Goal: Transaction & Acquisition: Purchase product/service

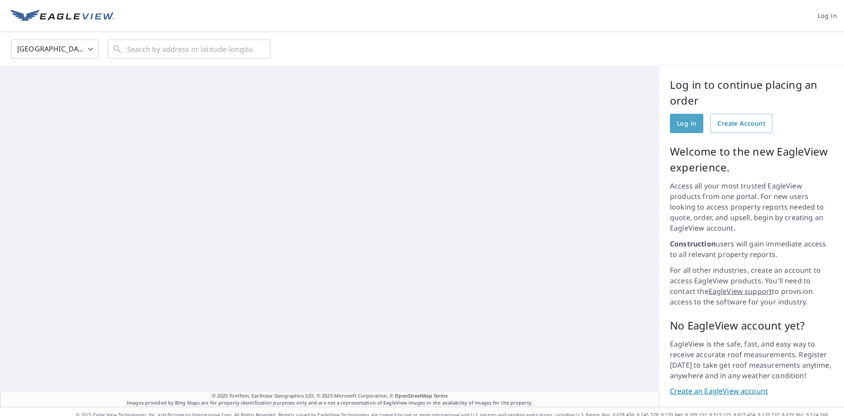
click at [687, 124] on span "Log in" at bounding box center [686, 123] width 19 height 11
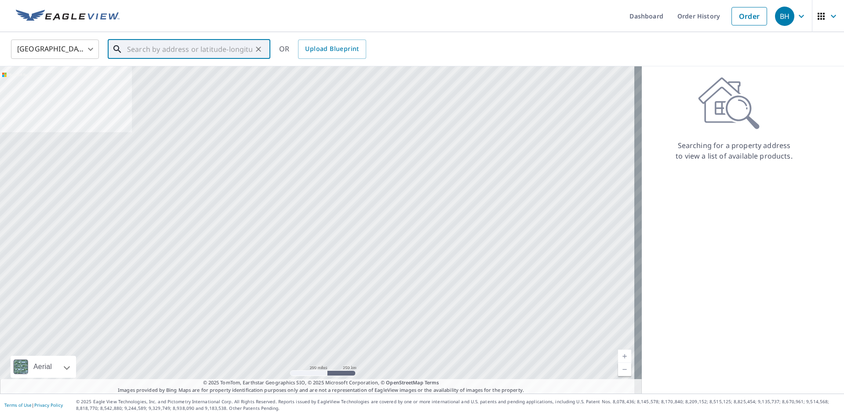
click at [167, 48] on input "text" at bounding box center [189, 49] width 125 height 25
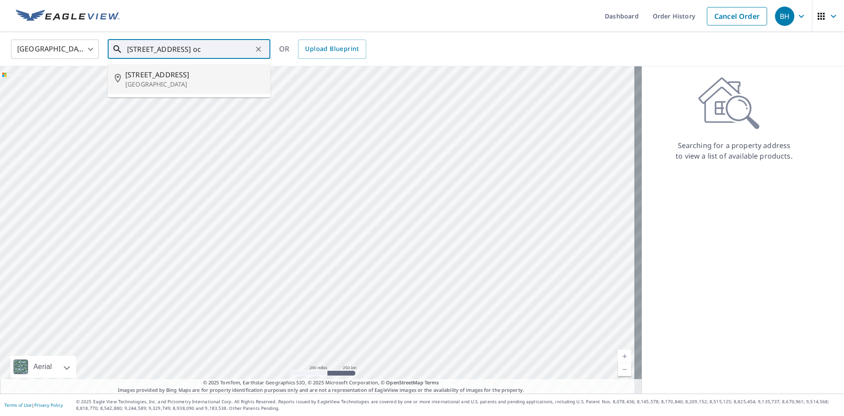
click at [156, 82] on p "Ocean City, NJ 08226" at bounding box center [194, 84] width 138 height 9
type input "3105 West Ave Ocean City, NJ 08226"
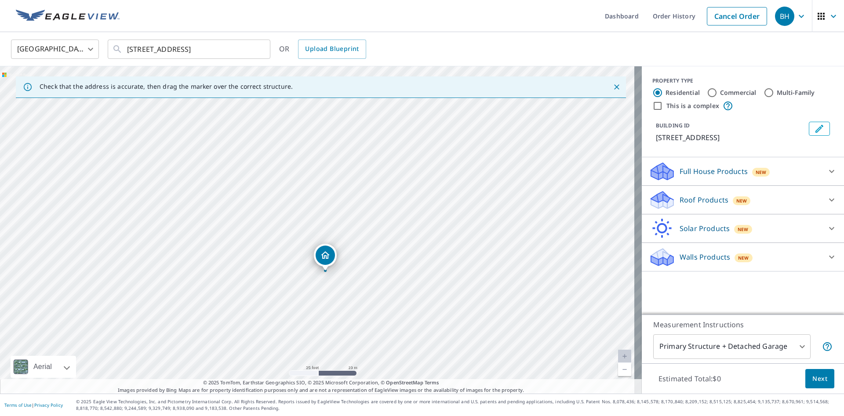
click at [695, 199] on p "Roof Products" at bounding box center [704, 200] width 49 height 11
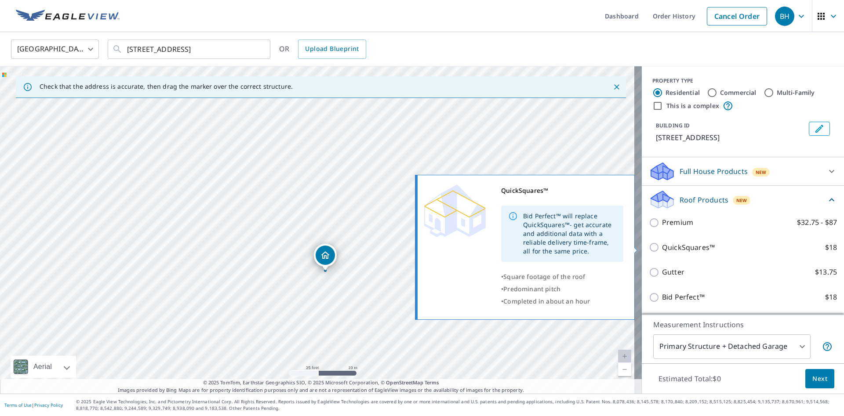
click at [677, 247] on p "QuickSquares™" at bounding box center [688, 247] width 53 height 11
click at [662, 247] on input "QuickSquares™ $18" at bounding box center [655, 247] width 13 height 11
checkbox input "true"
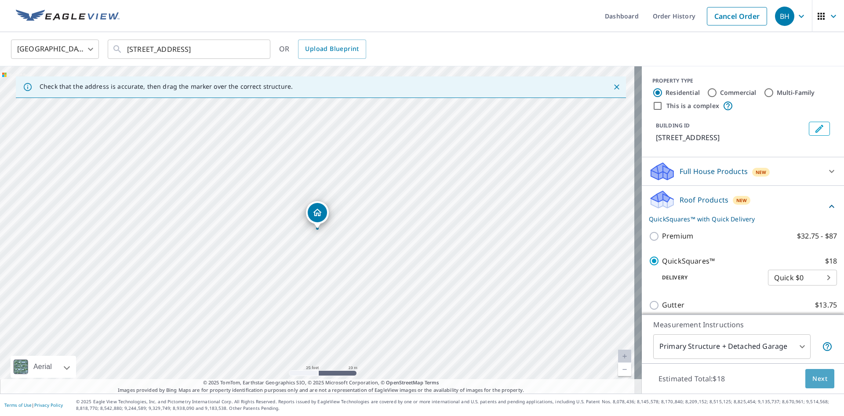
click at [813, 376] on span "Next" at bounding box center [820, 379] width 15 height 11
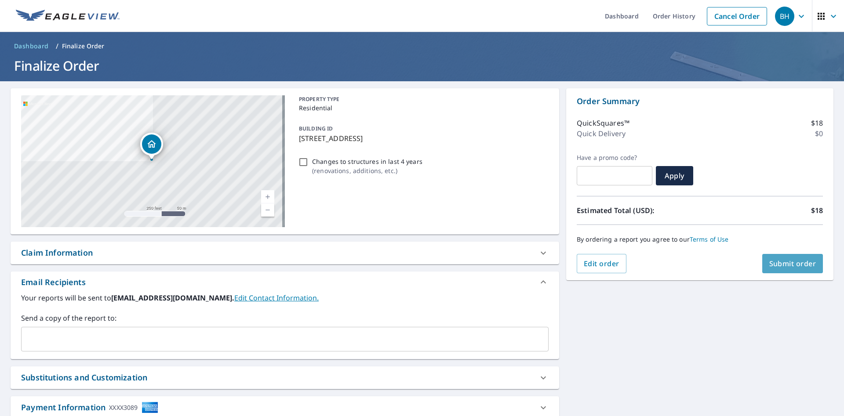
click at [774, 268] on span "Submit order" at bounding box center [793, 264] width 47 height 10
